Goal: Task Accomplishment & Management: Manage account settings

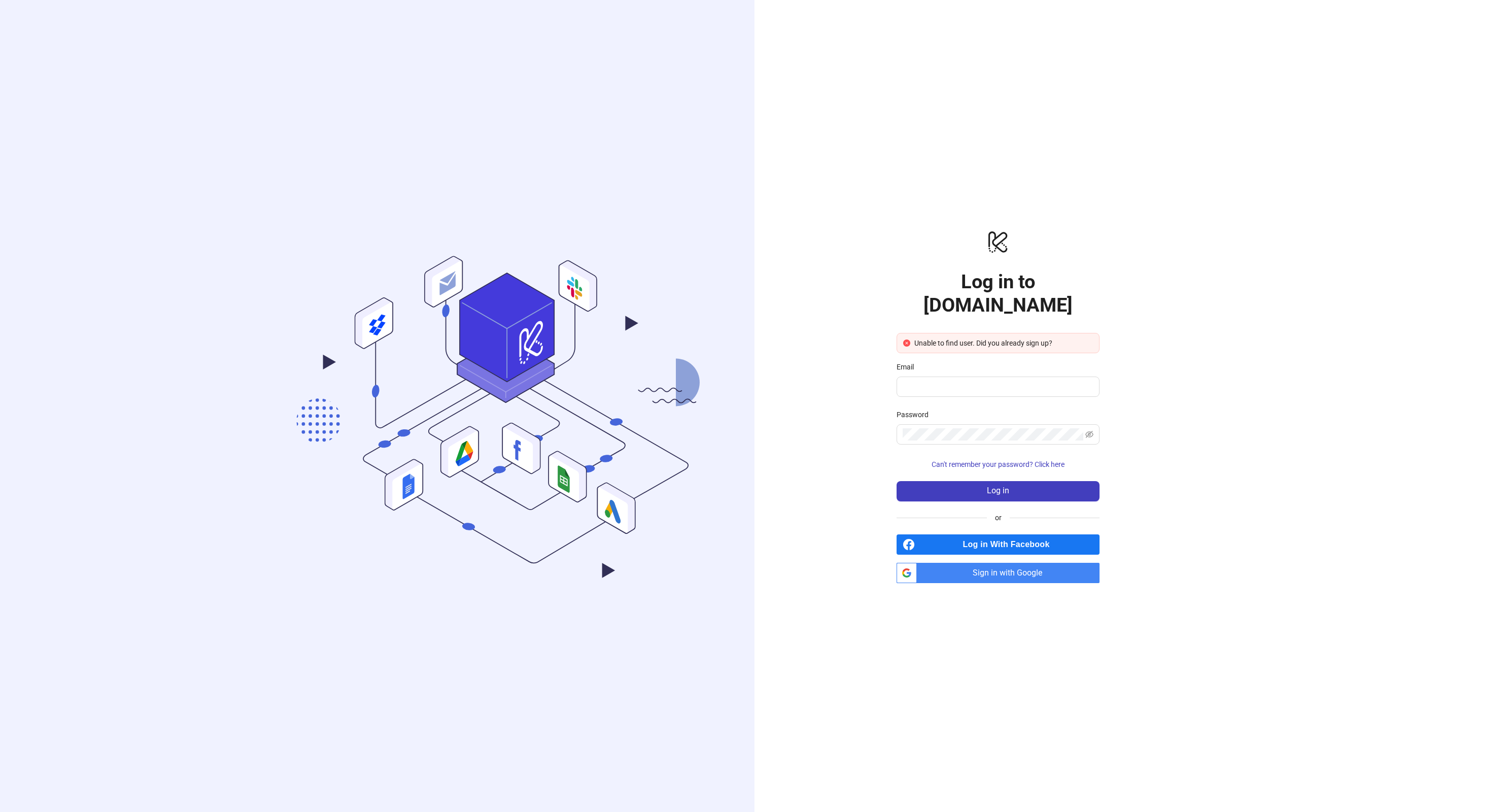
click at [980, 563] on span "Sign in with Google" at bounding box center [1010, 573] width 178 height 20
click at [922, 377] on span at bounding box center [998, 387] width 203 height 20
type input "**********"
click at [1002, 424] on span at bounding box center [998, 434] width 203 height 20
click at [986, 562] on span "Sign in with Google" at bounding box center [1010, 573] width 178 height 20
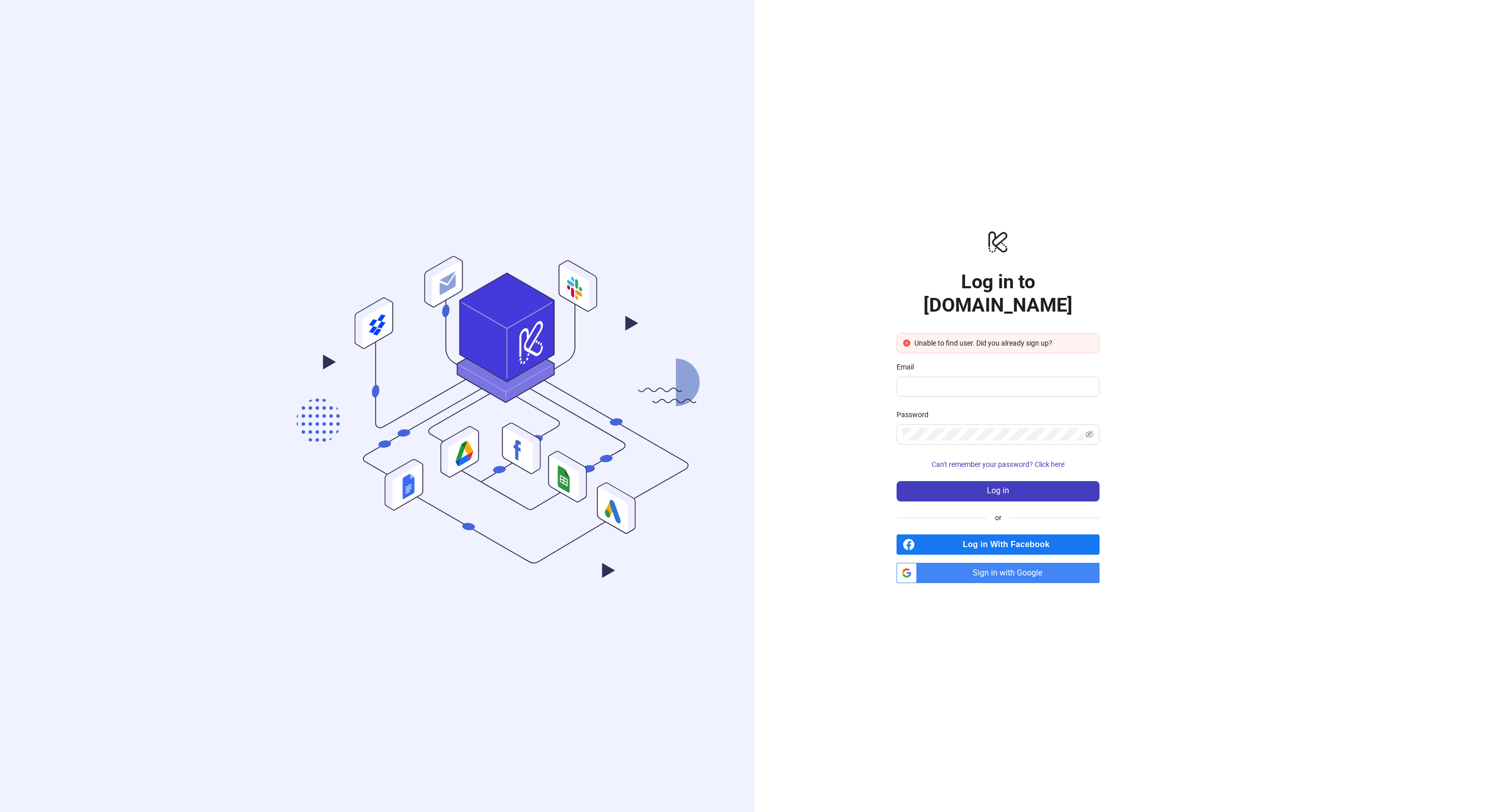
click at [986, 562] on span "Sign in with Google" at bounding box center [1010, 573] width 178 height 20
drag, startPoint x: 0, startPoint y: 0, endPoint x: 978, endPoint y: 406, distance: 1058.9
click at [978, 409] on div "Password" at bounding box center [998, 416] width 203 height 15
click at [896, 481] on button "Log in" at bounding box center [998, 491] width 203 height 20
click at [978, 381] on input "Email" at bounding box center [994, 387] width 182 height 12
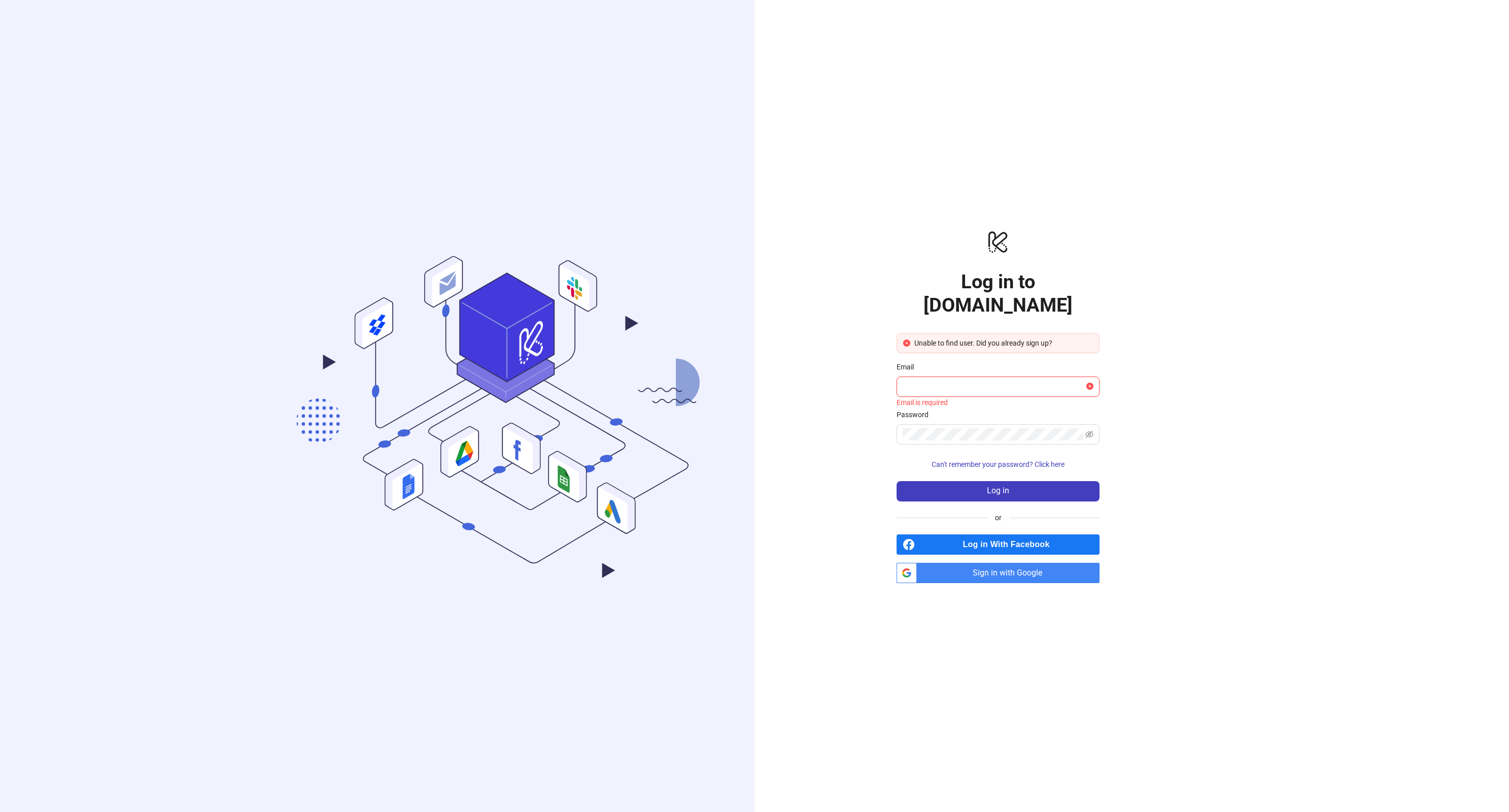
type input "**********"
click at [987, 424] on span at bounding box center [998, 434] width 203 height 20
click at [896, 481] on button "Log in" at bounding box center [998, 491] width 203 height 20
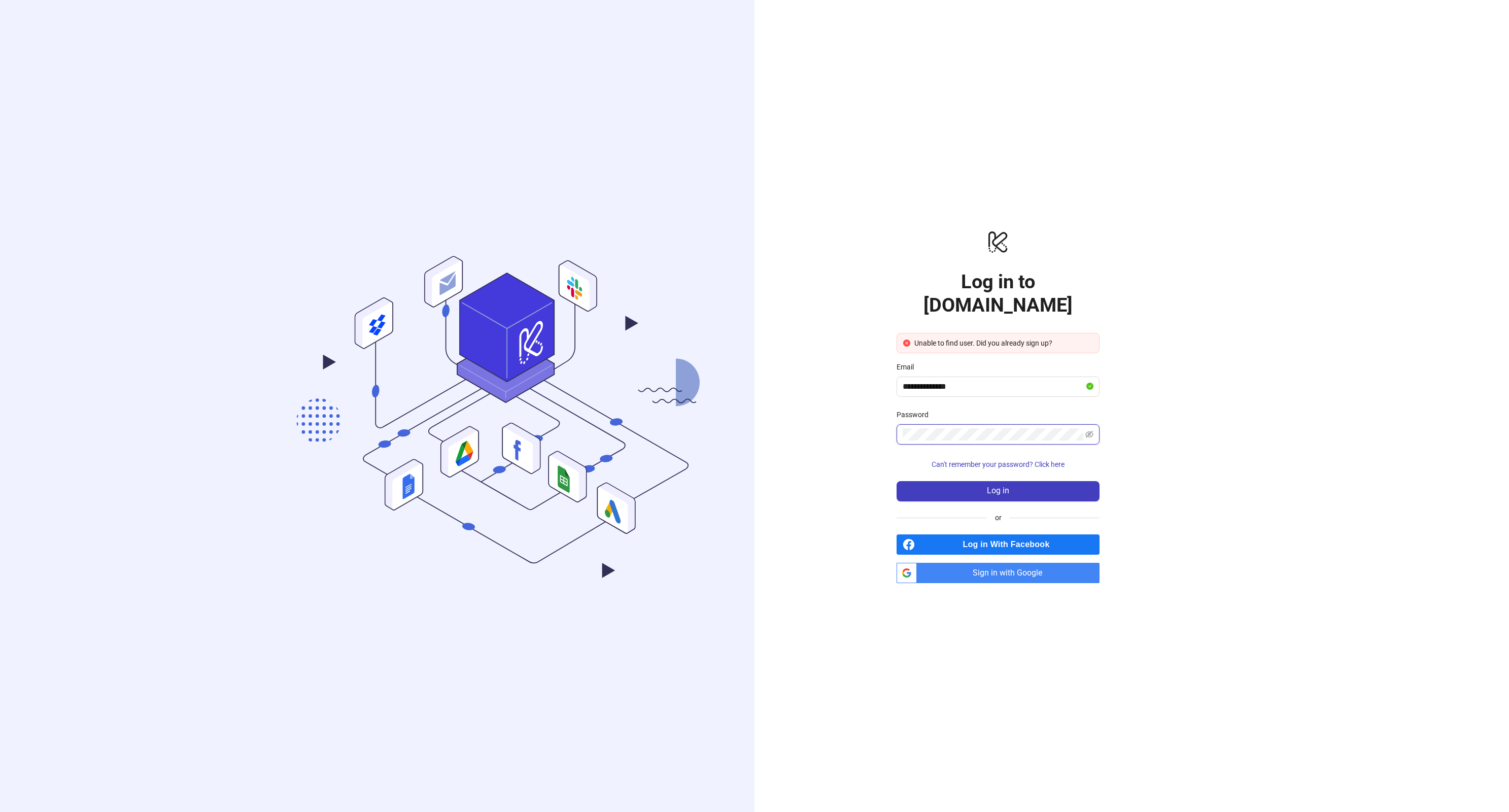
click at [896, 481] on button "Log in" at bounding box center [998, 491] width 203 height 20
click at [1099, 414] on div "**********" at bounding box center [998, 406] width 487 height 812
click at [1096, 424] on span at bounding box center [998, 434] width 203 height 20
click at [1090, 431] on icon "eye-invisible" at bounding box center [1089, 434] width 8 height 7
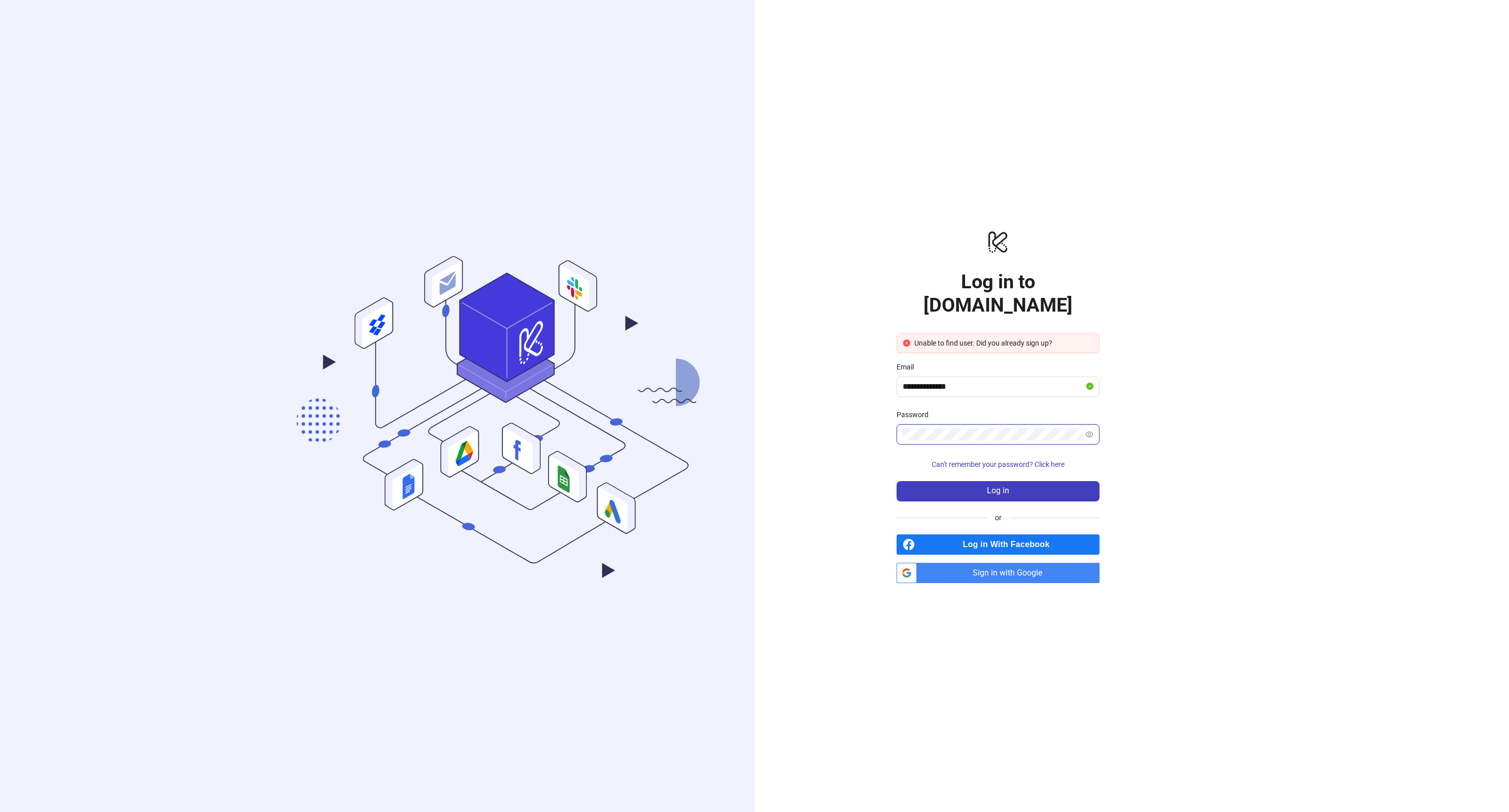
click at [896, 481] on button "Log in" at bounding box center [998, 491] width 203 height 20
